Goal: Find specific page/section: Find specific page/section

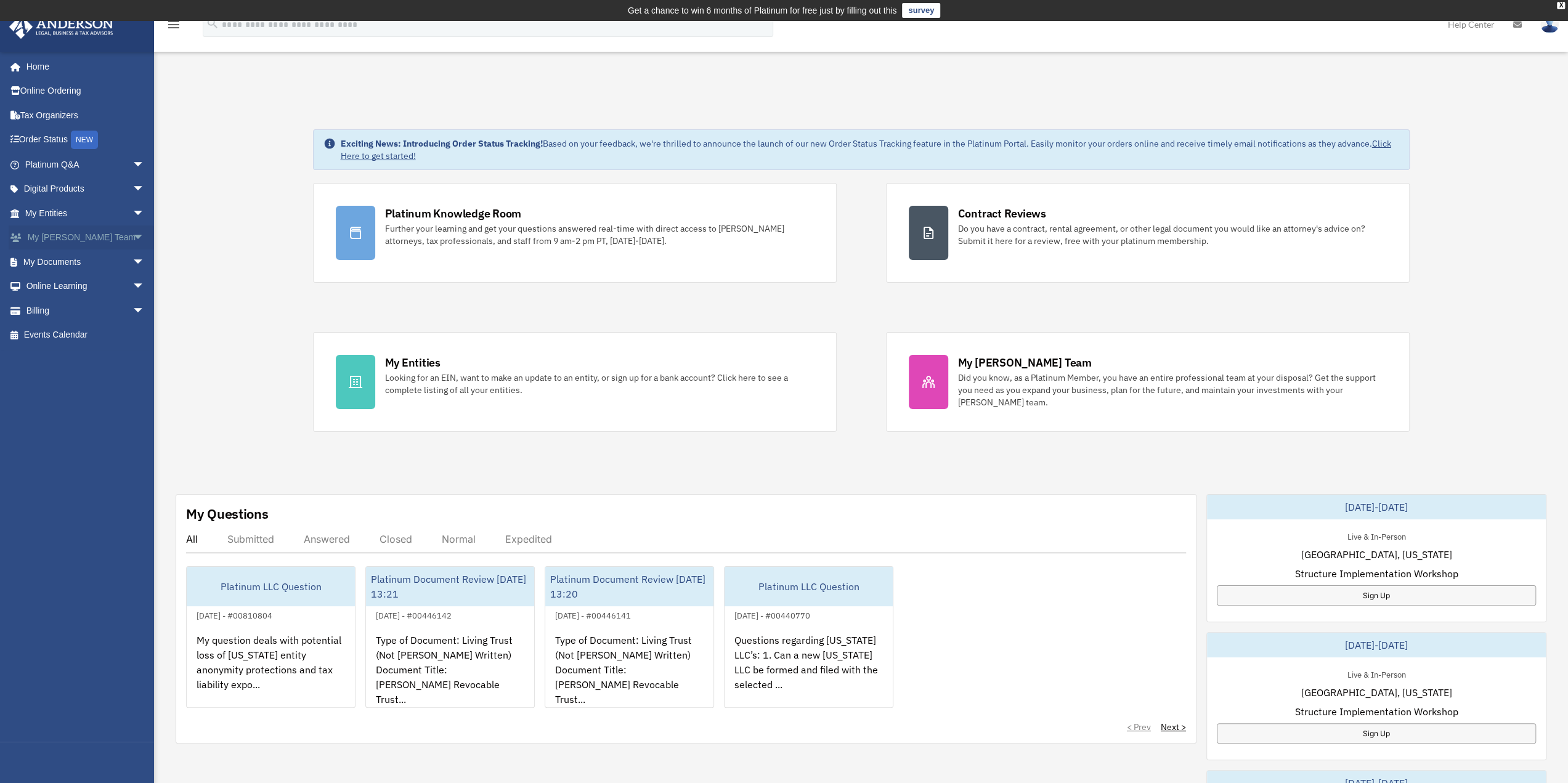
click at [132, 238] on span "arrow_drop_down" at bounding box center [144, 238] width 25 height 26
click at [83, 256] on link "My [PERSON_NAME] Team" at bounding box center [90, 269] width 146 height 40
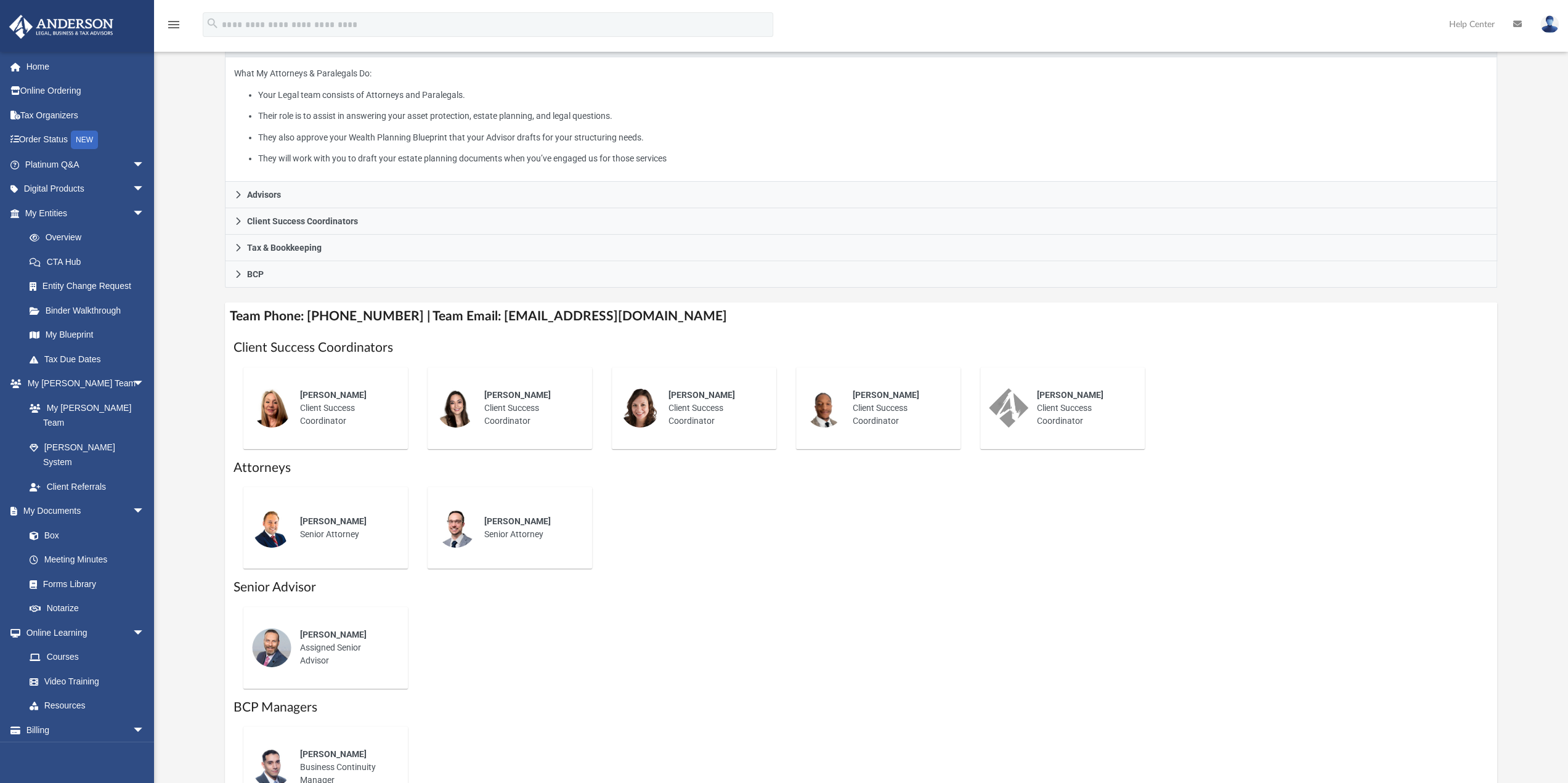
scroll to position [246, 0]
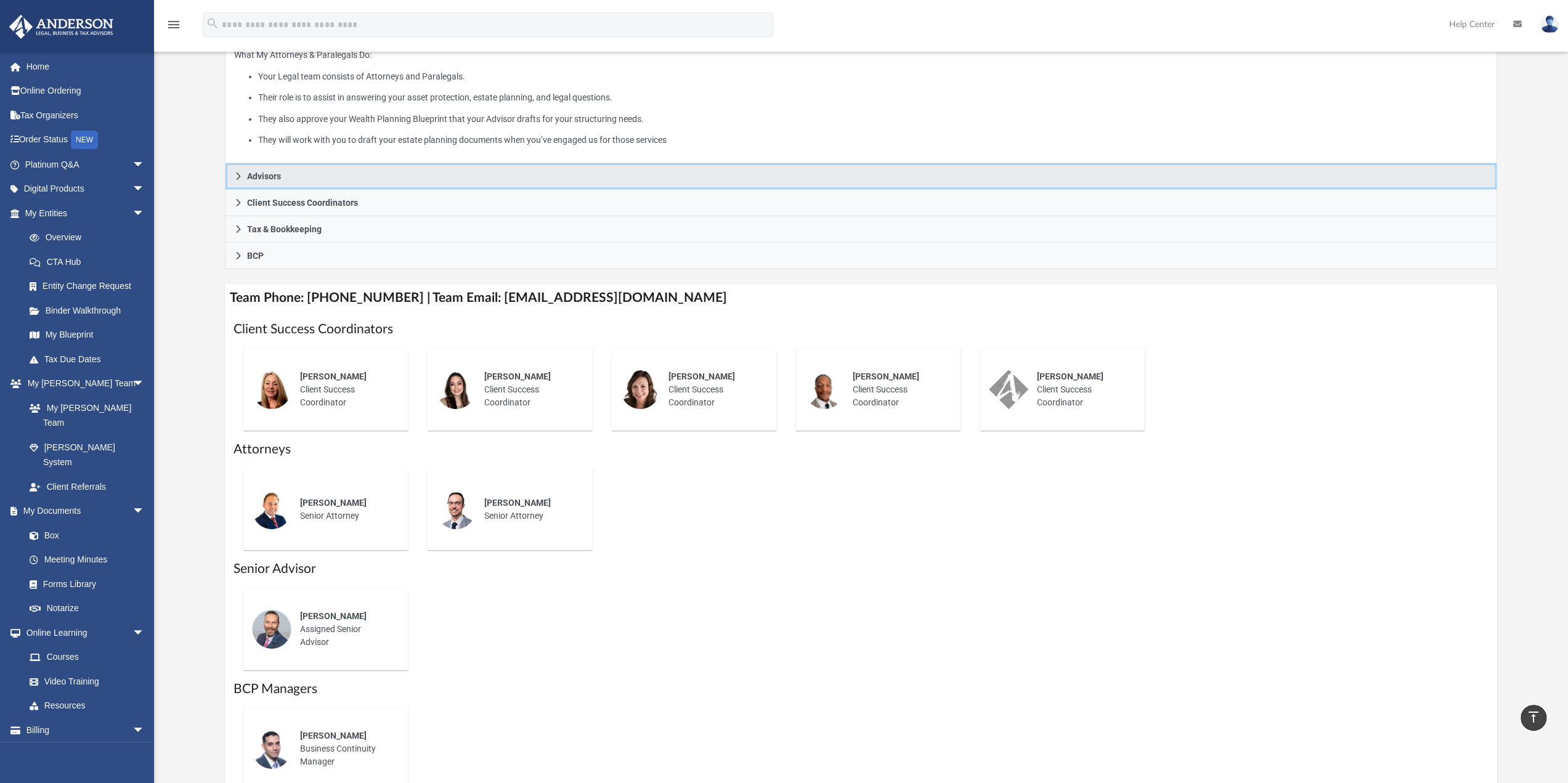
click at [235, 174] on icon at bounding box center [238, 176] width 9 height 9
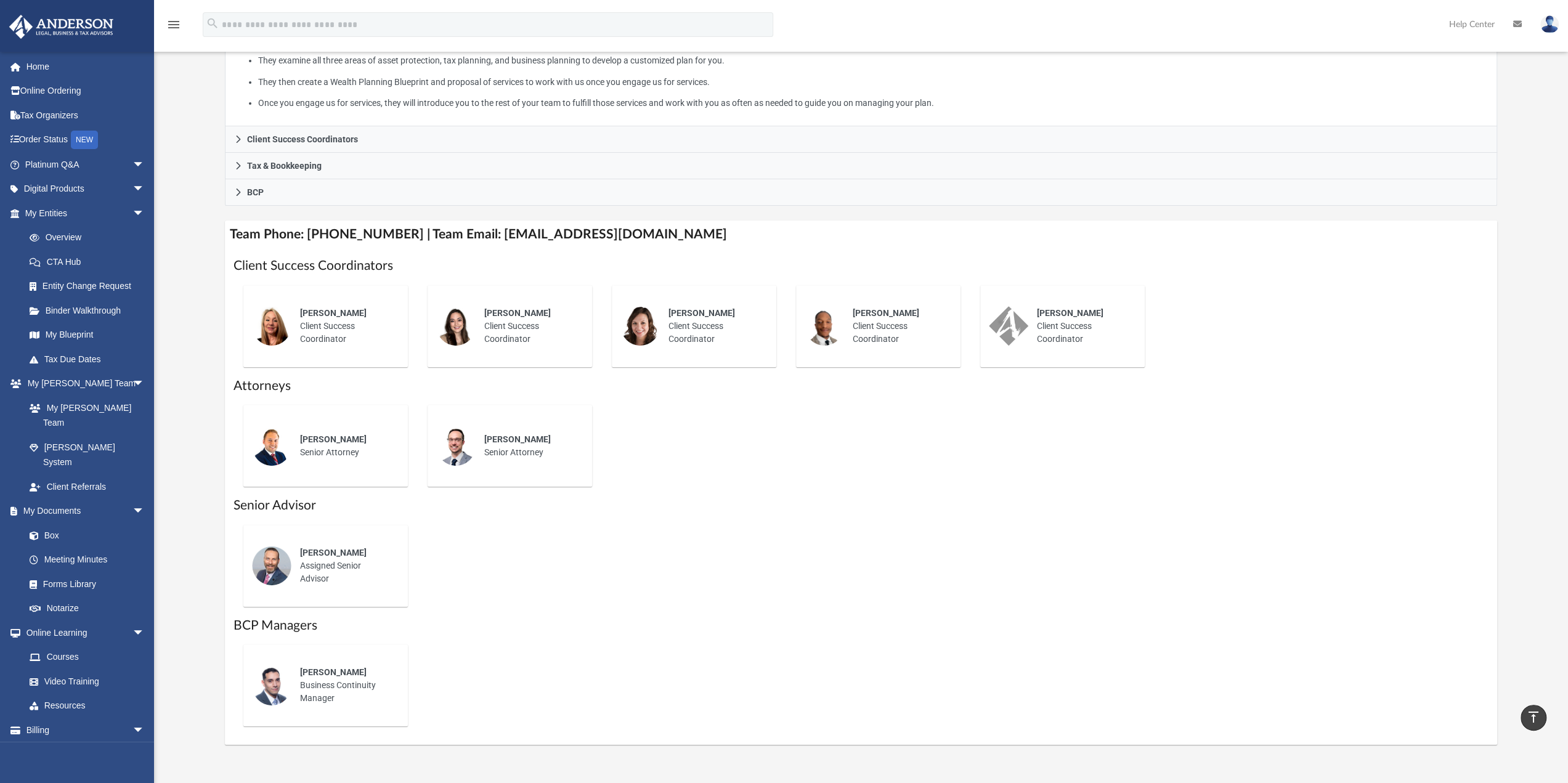
scroll to position [308, 0]
